Goal: Information Seeking & Learning: Learn about a topic

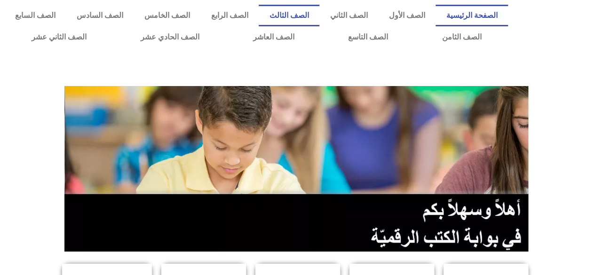
click at [316, 9] on link "الصف الثالث" at bounding box center [289, 16] width 61 height 22
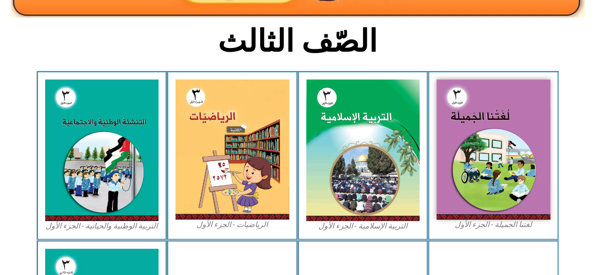
scroll to position [277, 0]
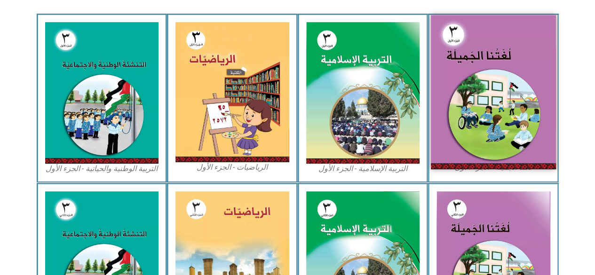
click at [529, 77] on img at bounding box center [493, 92] width 125 height 154
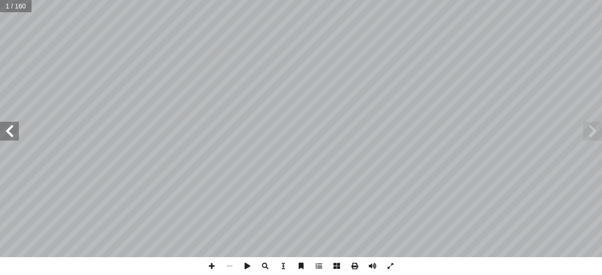
click at [0, 135] on span at bounding box center [9, 131] width 19 height 19
click at [9, 137] on span at bounding box center [9, 131] width 19 height 19
click at [8, 136] on span at bounding box center [9, 131] width 19 height 19
click at [12, 137] on span at bounding box center [9, 131] width 19 height 19
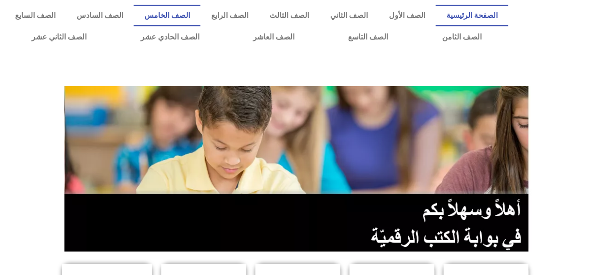
click at [200, 24] on link "الصف الخامس" at bounding box center [167, 16] width 67 height 22
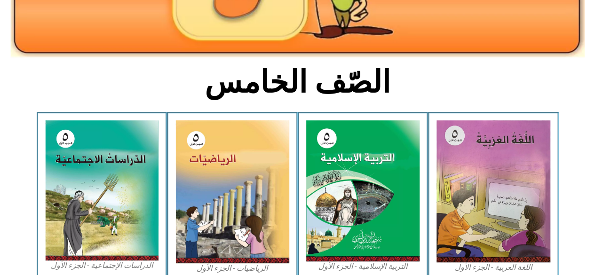
scroll to position [184, 0]
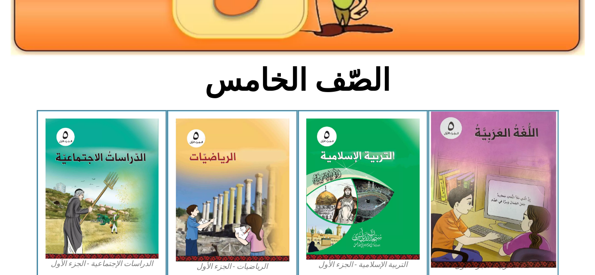
click at [504, 145] on img at bounding box center [493, 189] width 125 height 156
